Goal: Book appointment/travel/reservation

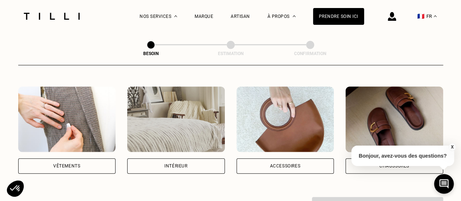
scroll to position [146, 0]
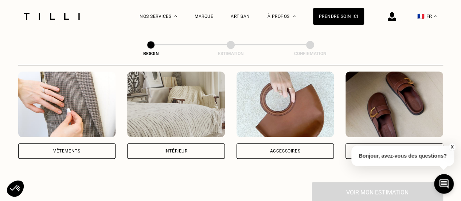
click at [78, 149] on div "Vêtements" at bounding box center [66, 151] width 27 height 4
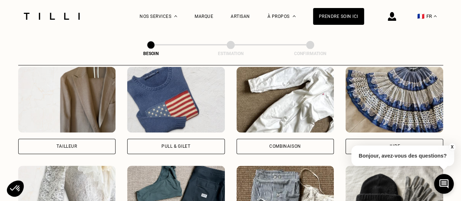
scroll to position [457, 0]
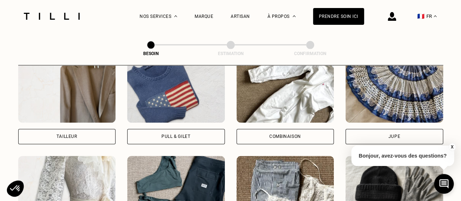
click at [162, 135] on div "Pull & gilet" at bounding box center [176, 136] width 98 height 15
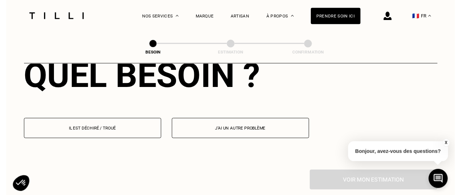
scroll to position [706, 0]
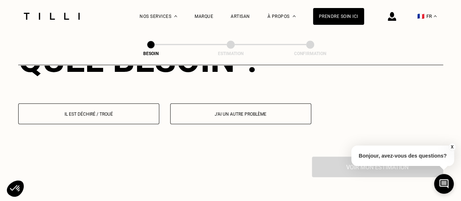
click at [110, 111] on p "Il est déchiré / troué" at bounding box center [88, 113] width 133 height 5
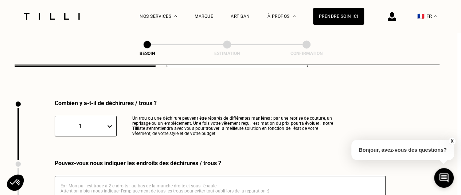
scroll to position [775, 4]
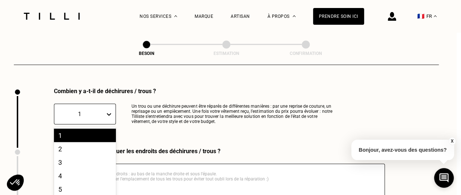
click at [82, 105] on div "10 results available. Use Up and Down to choose options, press Enter to select …" at bounding box center [85, 114] width 62 height 21
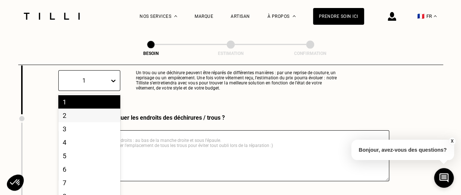
click at [71, 111] on div "2" at bounding box center [89, 115] width 62 height 13
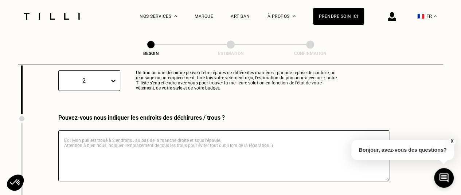
click at [123, 138] on textarea at bounding box center [223, 155] width 331 height 51
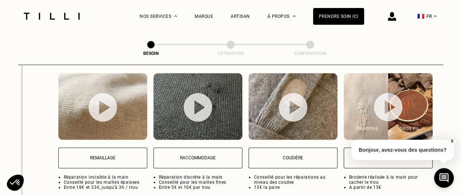
scroll to position [991, 0]
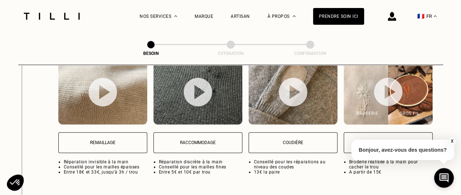
type textarea "Deux coudes"
click at [453, 141] on button "X" at bounding box center [451, 141] width 7 height 8
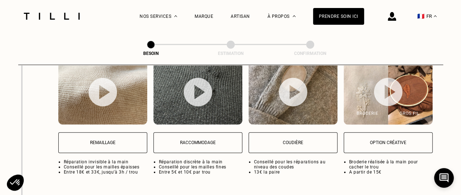
click at [84, 140] on p "Remaillage" at bounding box center [102, 142] width 81 height 5
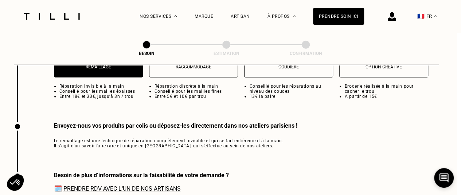
scroll to position [1103, 4]
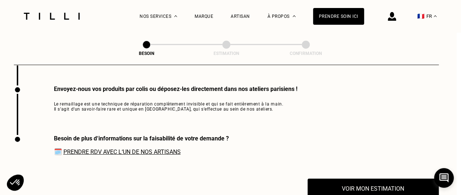
click at [98, 149] on link "Prendre RDV avec l‘un de nos artisans" at bounding box center [121, 152] width 117 height 7
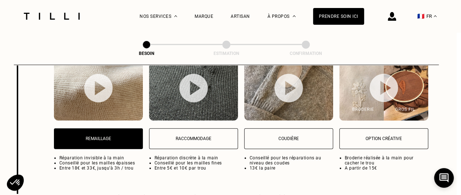
scroll to position [994, 4]
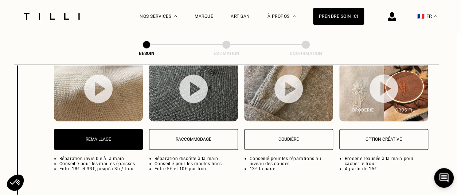
click at [274, 137] on p "Coudière" at bounding box center [288, 139] width 81 height 5
select select "FR"
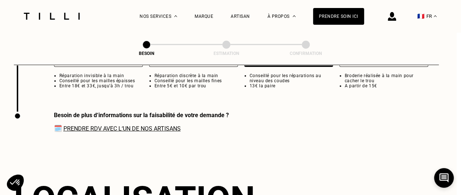
scroll to position [1103, 4]
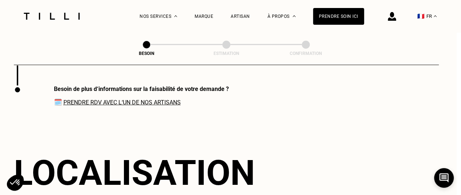
click at [148, 99] on link "Prendre RDV avec l‘un de nos artisans" at bounding box center [121, 102] width 117 height 7
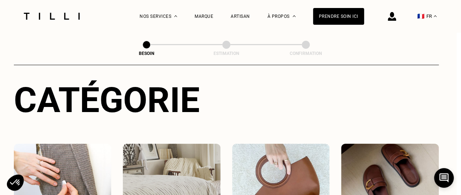
scroll to position [0, 4]
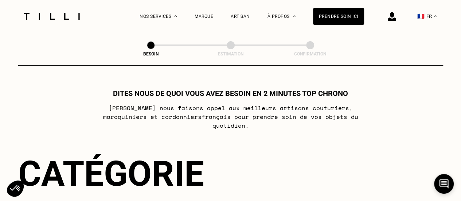
select select "FR"
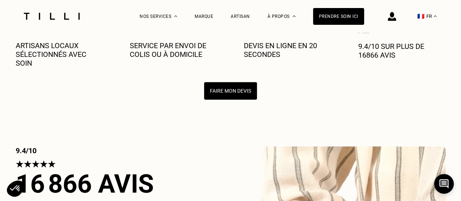
scroll to position [1675, 0]
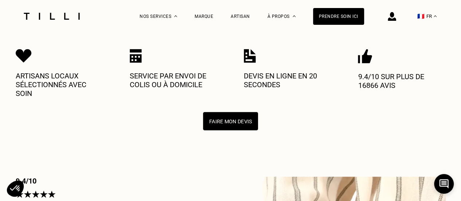
click at [241, 112] on button "Faire mon devis" at bounding box center [230, 121] width 55 height 18
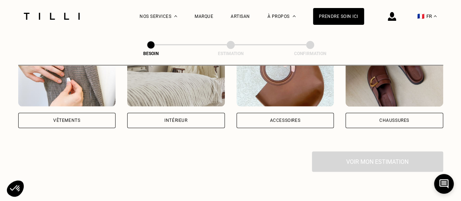
scroll to position [218, 0]
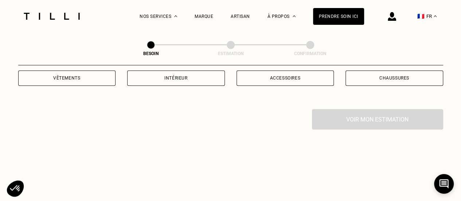
click at [98, 75] on div "Vêtements" at bounding box center [67, 77] width 98 height 15
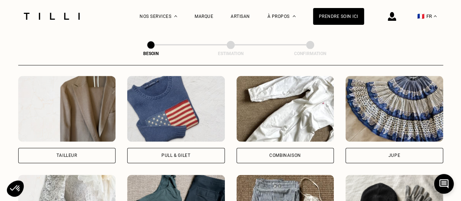
scroll to position [493, 0]
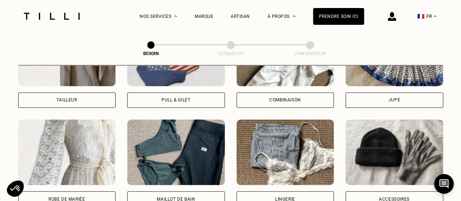
click at [181, 98] on div "Pull & gilet" at bounding box center [175, 100] width 29 height 4
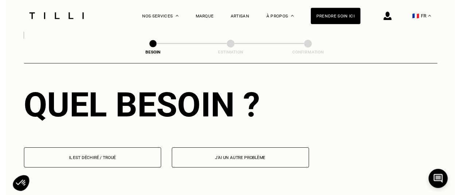
scroll to position [670, 0]
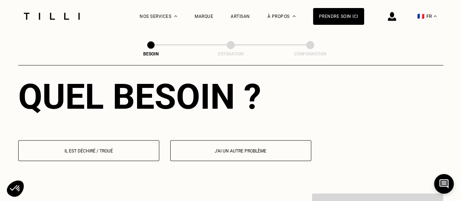
click at [136, 148] on p "Il est déchiré / troué" at bounding box center [88, 150] width 133 height 5
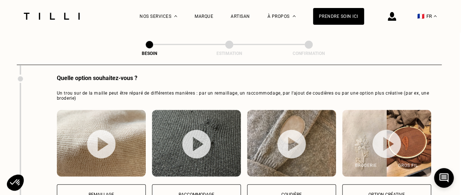
scroll to position [1002, 1]
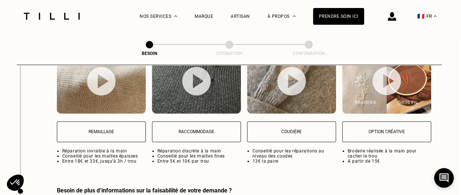
click at [123, 130] on button "Remaillage" at bounding box center [101, 132] width 89 height 21
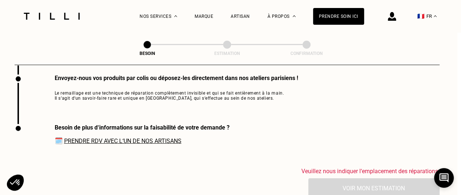
scroll to position [1104, 4]
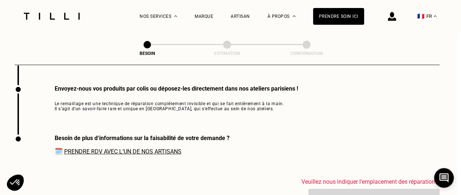
click at [143, 150] on link "Prendre RDV avec l‘un de nos artisans" at bounding box center [122, 151] width 117 height 7
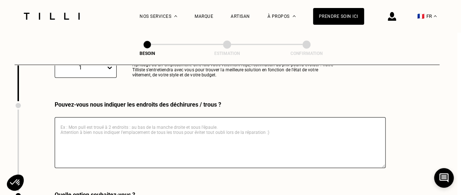
scroll to position [812, 4]
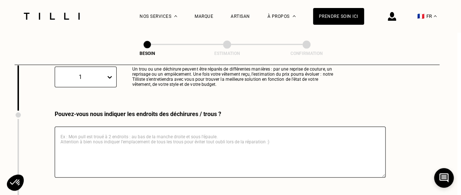
click at [130, 134] on textarea at bounding box center [220, 152] width 331 height 51
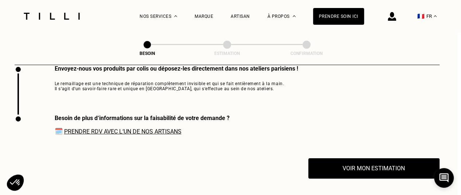
scroll to position [1140, 4]
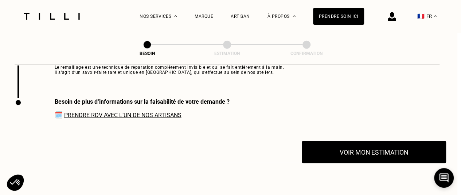
type textarea "coude"
click at [373, 158] on button "Voir mon estimation" at bounding box center [373, 152] width 144 height 23
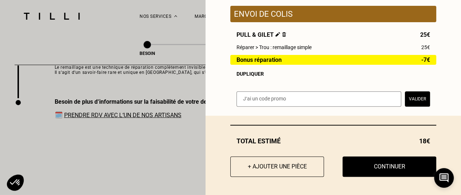
scroll to position [94, 0]
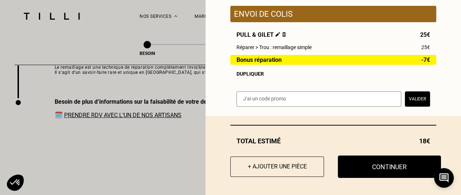
click at [403, 177] on button "Continuer" at bounding box center [388, 166] width 103 height 23
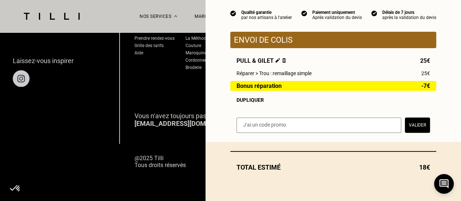
scroll to position [68, 0]
select select "FR"
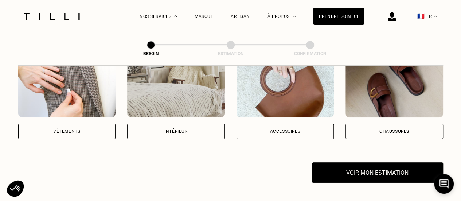
scroll to position [182, 0]
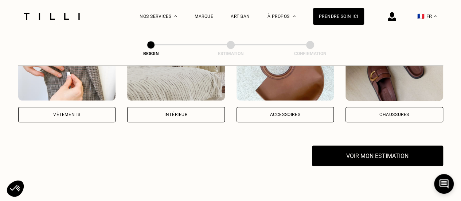
click at [84, 111] on div "Vêtements" at bounding box center [67, 114] width 98 height 15
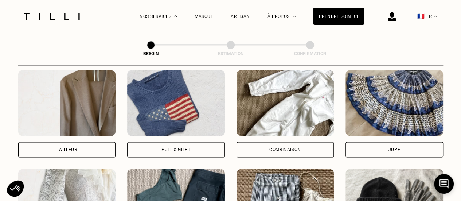
scroll to position [447, 0]
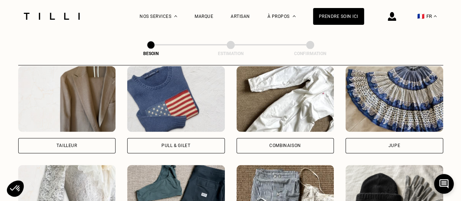
click at [164, 138] on div "Pull & gilet" at bounding box center [176, 145] width 98 height 15
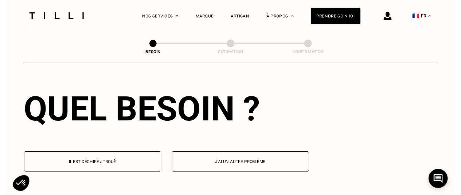
scroll to position [670, 0]
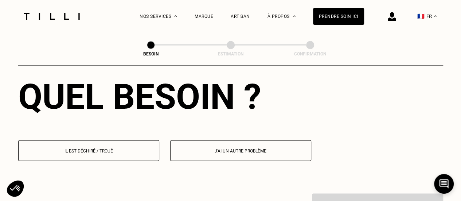
click at [103, 140] on button "Il est déchiré / troué" at bounding box center [88, 150] width 141 height 21
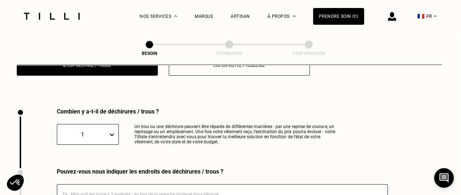
scroll to position [746, 1]
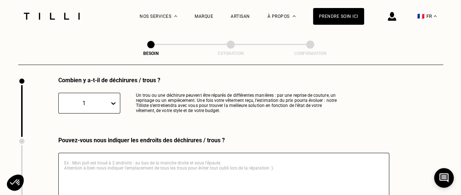
click at [112, 114] on div "1" at bounding box center [89, 103] width 62 height 21
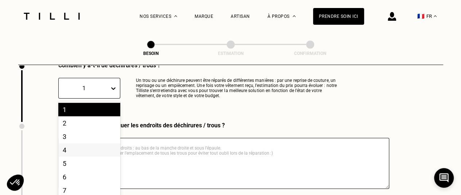
scroll to position [809, 0]
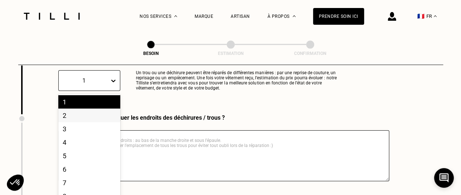
click at [74, 109] on div "2" at bounding box center [89, 115] width 62 height 13
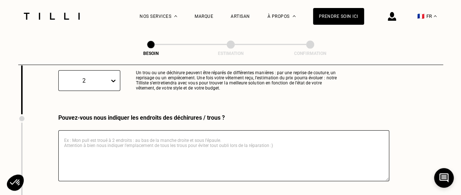
click at [100, 139] on textarea at bounding box center [223, 155] width 331 height 51
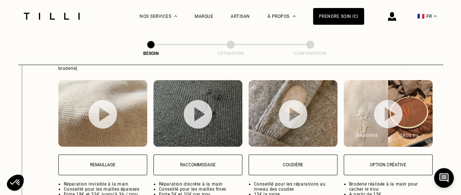
scroll to position [991, 0]
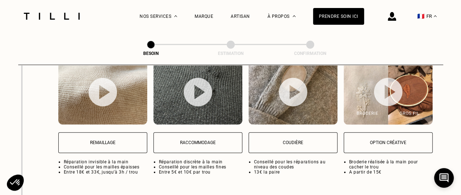
type textarea "Coudes"
click at [127, 143] on button "Remaillage" at bounding box center [102, 143] width 89 height 21
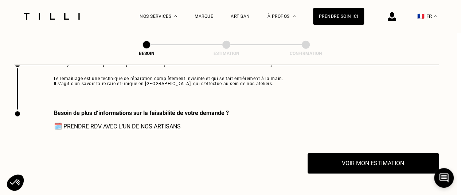
scroll to position [1140, 4]
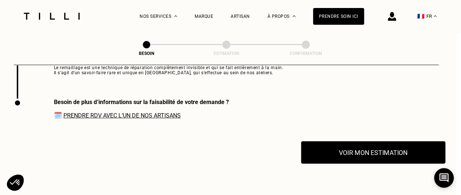
click at [352, 152] on button "Voir mon estimation" at bounding box center [373, 152] width 144 height 23
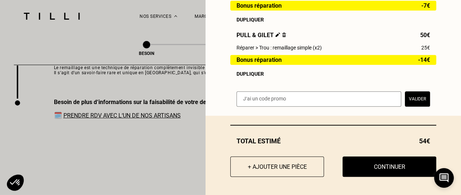
scroll to position [149, 0]
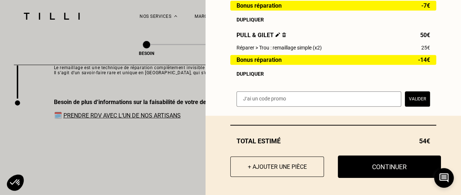
click at [385, 169] on button "Continuer" at bounding box center [388, 166] width 103 height 23
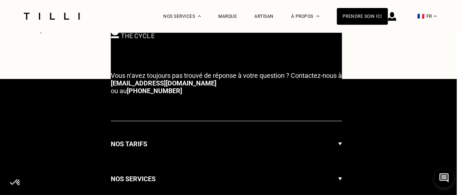
select select "FR"
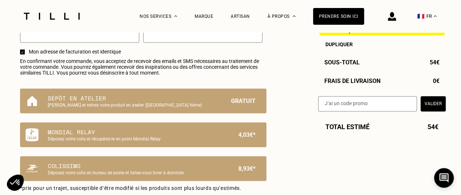
scroll to position [473, 0]
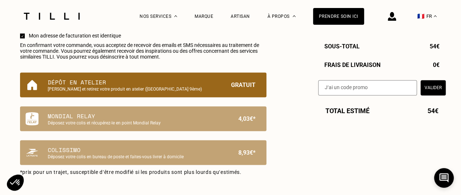
click at [146, 92] on p "[PERSON_NAME] et retirez votre produit en atelier ([GEOGRAPHIC_DATA] 9ème)" at bounding box center [131, 89] width 166 height 5
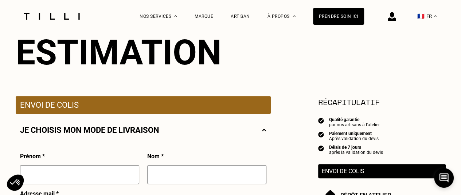
scroll to position [0, 0]
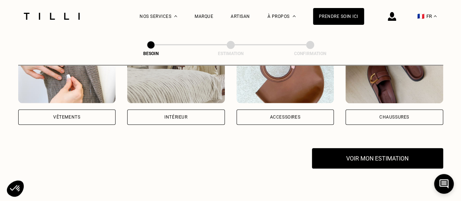
scroll to position [182, 0]
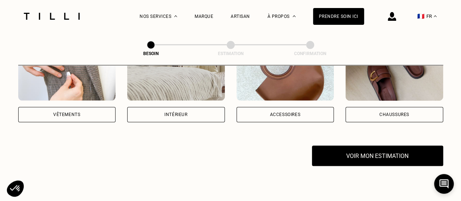
click at [61, 110] on div "Vêtements" at bounding box center [67, 114] width 98 height 15
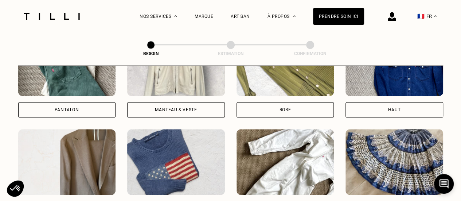
scroll to position [420, 0]
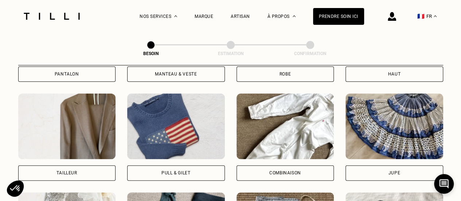
click at [177, 170] on div "Pull & gilet" at bounding box center [175, 172] width 29 height 4
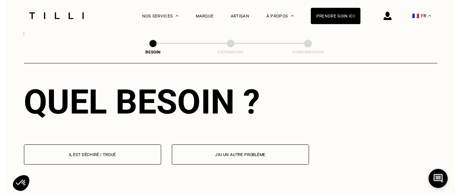
scroll to position [706, 0]
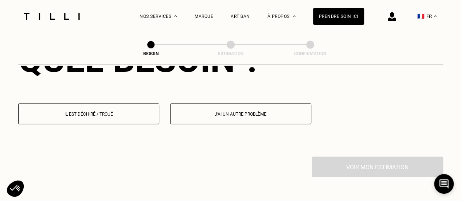
click at [133, 117] on button "Il est déchiré / troué" at bounding box center [88, 113] width 141 height 21
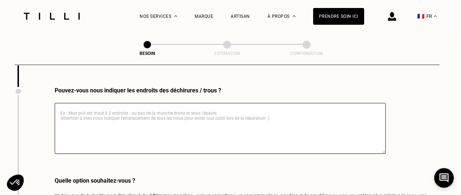
scroll to position [800, 4]
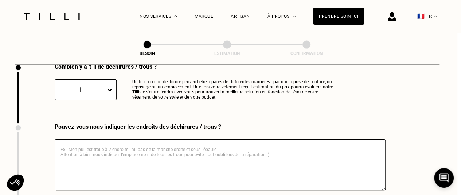
click at [109, 92] on div "1" at bounding box center [86, 89] width 62 height 21
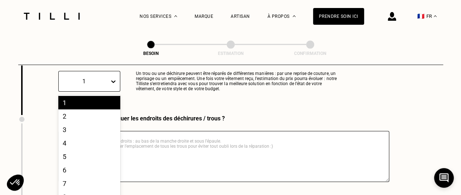
scroll to position [809, 0]
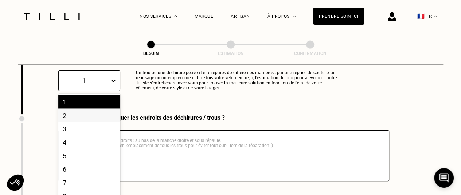
click at [96, 109] on div "2" at bounding box center [89, 115] width 62 height 13
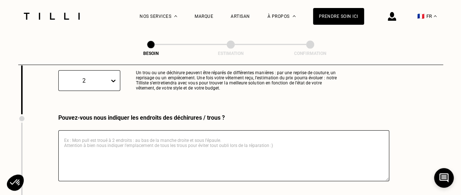
click at [98, 133] on textarea at bounding box center [223, 155] width 331 height 51
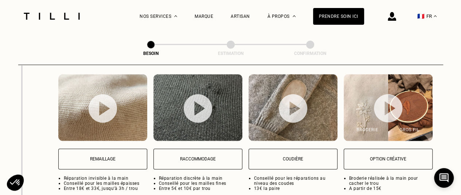
scroll to position [991, 0]
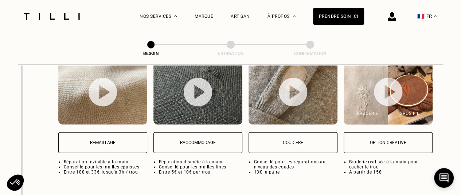
type textarea "coudes"
click at [92, 145] on button "Remaillage" at bounding box center [102, 143] width 89 height 21
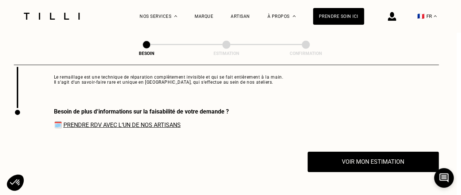
scroll to position [1140, 4]
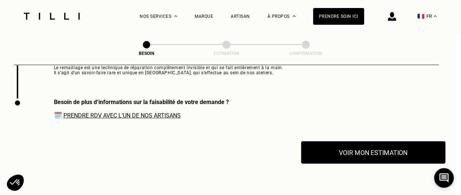
click at [340, 155] on button "Voir mon estimation" at bounding box center [373, 152] width 144 height 23
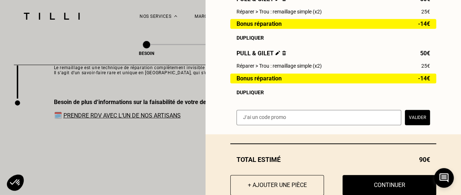
scroll to position [146, 0]
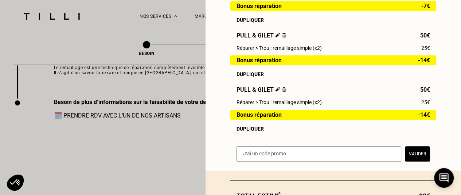
click at [277, 90] on span "Pull & gilet" at bounding box center [261, 89] width 50 height 7
click at [282, 92] on img at bounding box center [284, 89] width 4 height 5
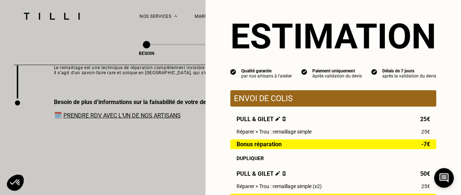
scroll to position [0, 0]
